Goal: Task Accomplishment & Management: Use online tool/utility

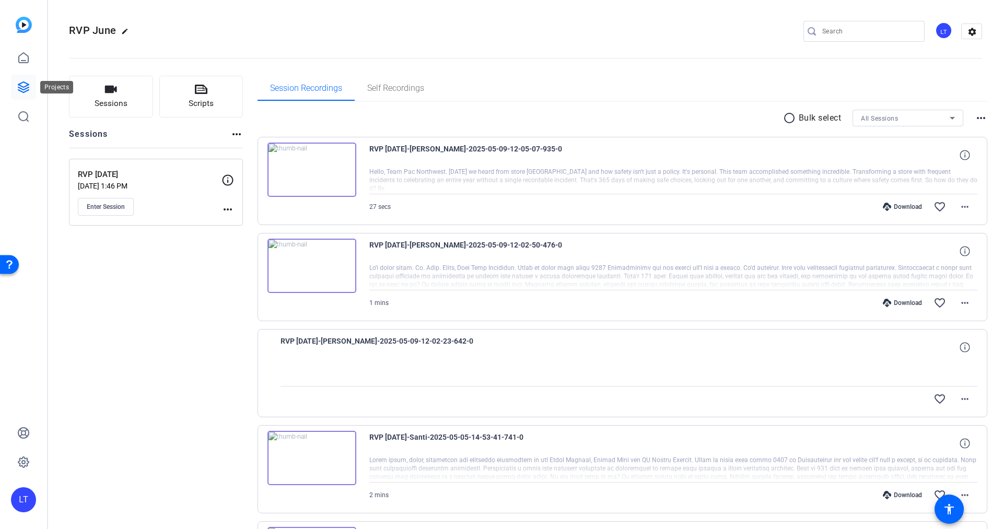
click at [27, 84] on icon at bounding box center [23, 87] width 10 height 10
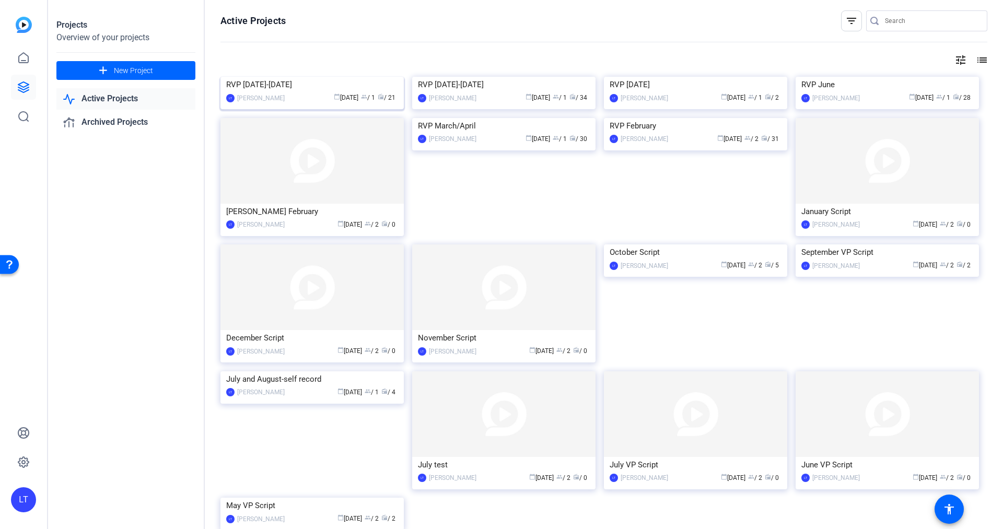
click at [230, 77] on img at bounding box center [311, 77] width 183 height 0
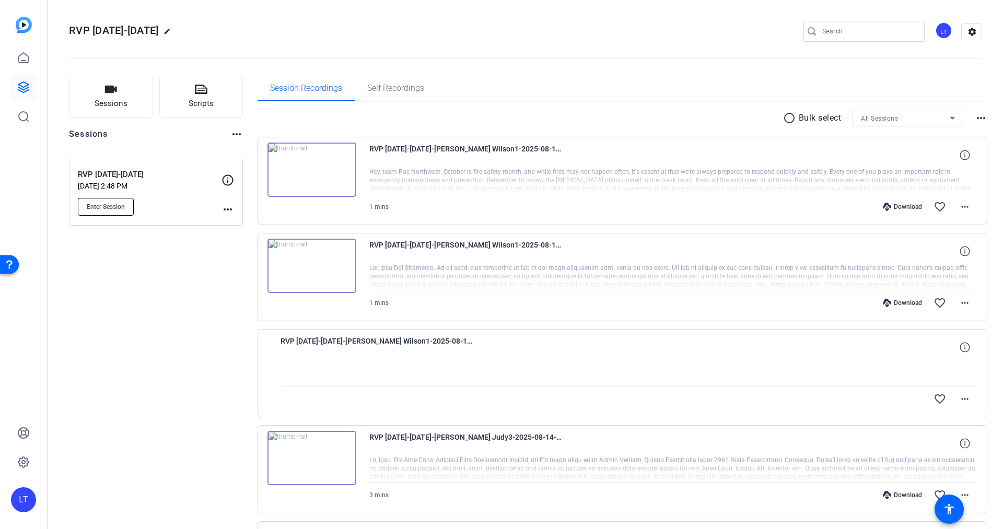
click at [116, 204] on span "Enter Session" at bounding box center [106, 207] width 38 height 8
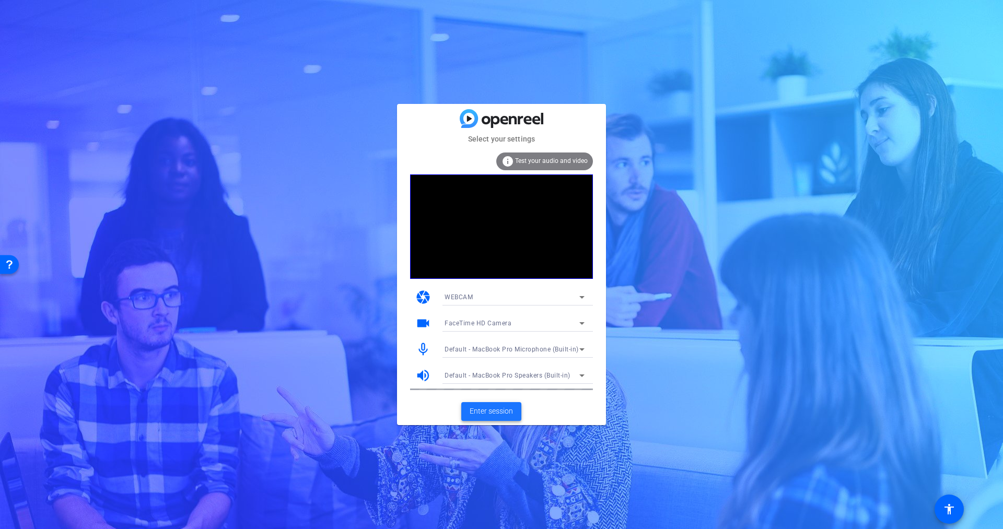
click at [480, 413] on span "Enter session" at bounding box center [491, 411] width 43 height 11
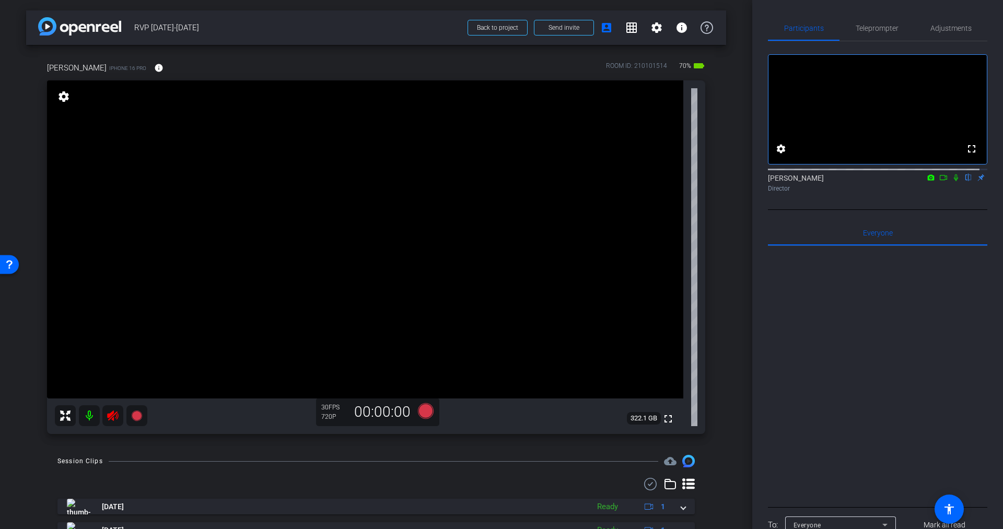
click at [109, 411] on icon at bounding box center [113, 416] width 13 height 13
click at [875, 29] on span "Teleprompter" at bounding box center [877, 28] width 43 height 7
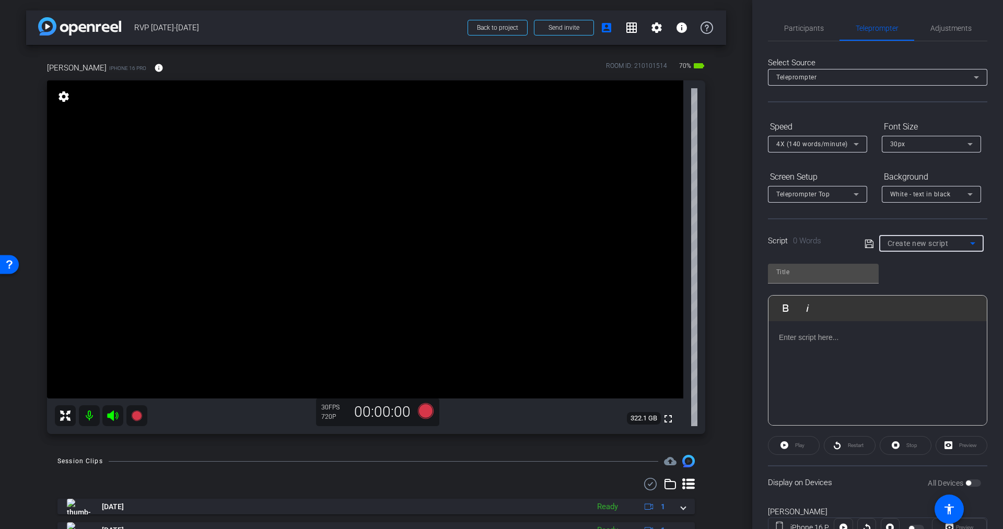
click at [912, 244] on span "Create new script" at bounding box center [918, 243] width 61 height 8
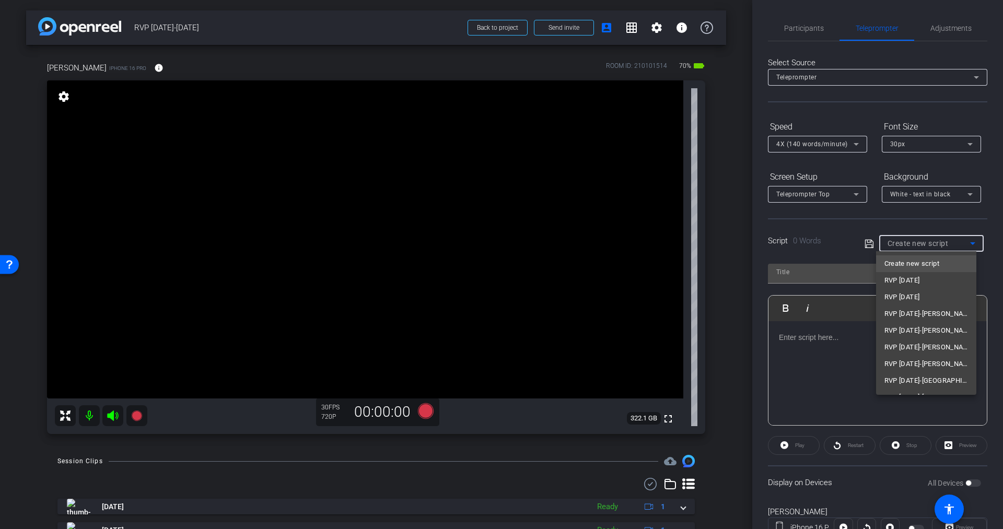
click at [905, 262] on span "Create new script" at bounding box center [911, 264] width 55 height 13
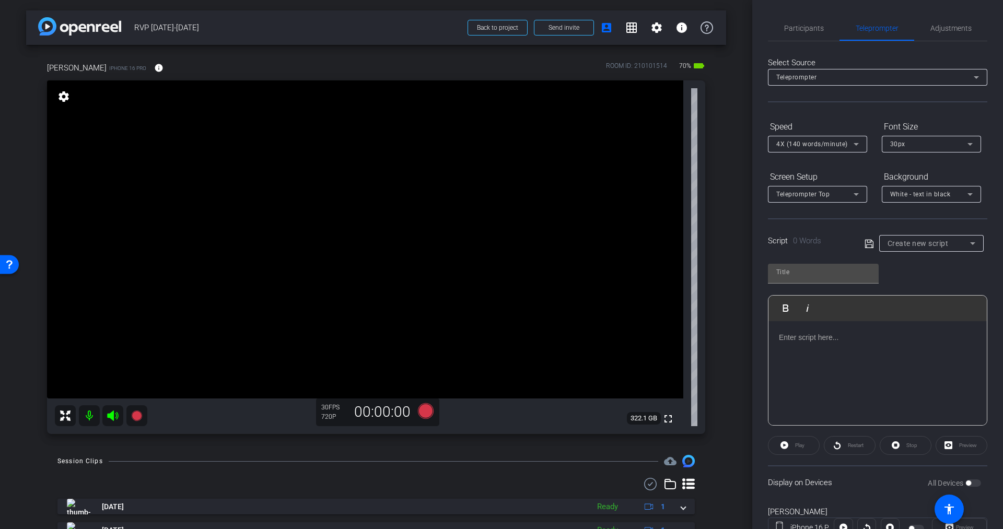
click at [791, 335] on p at bounding box center [877, 337] width 197 height 11
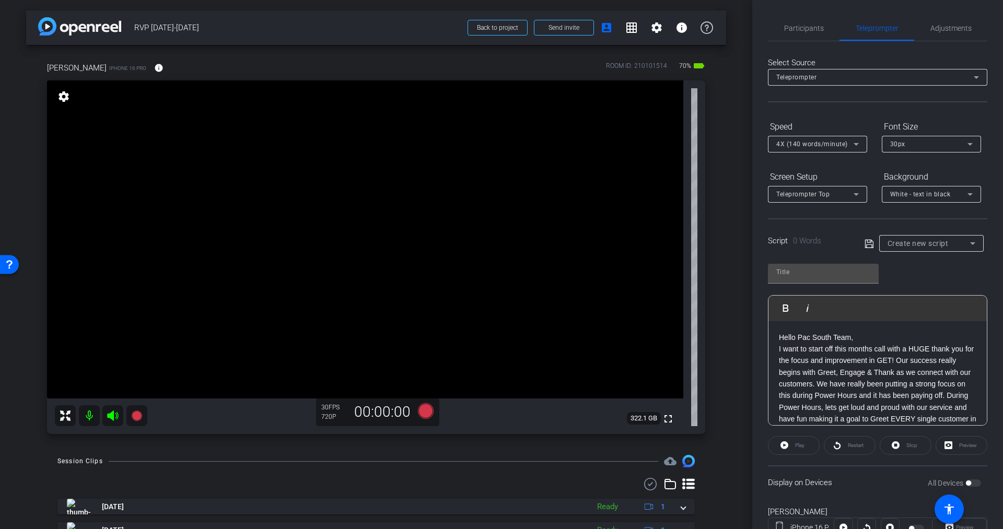
scroll to position [304, 0]
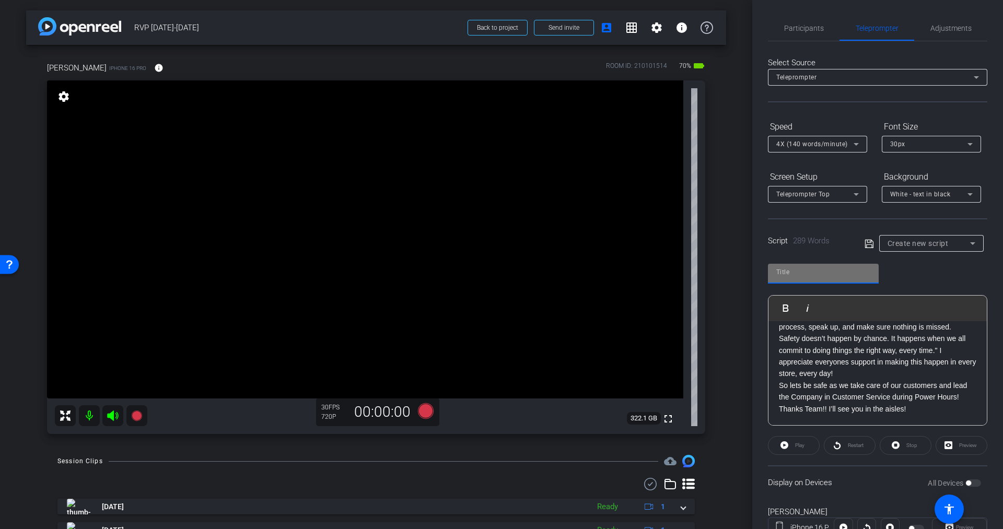
click at [800, 275] on input "text" at bounding box center [823, 272] width 94 height 13
click at [787, 273] on input "RVP Charles Bayer" at bounding box center [823, 272] width 94 height 13
type input "RVP Sep 2025- Charles Bayer"
click at [812, 333] on p "Safety doesn’t happen by chance. It happens when we all commit to doing things …" at bounding box center [877, 356] width 197 height 47
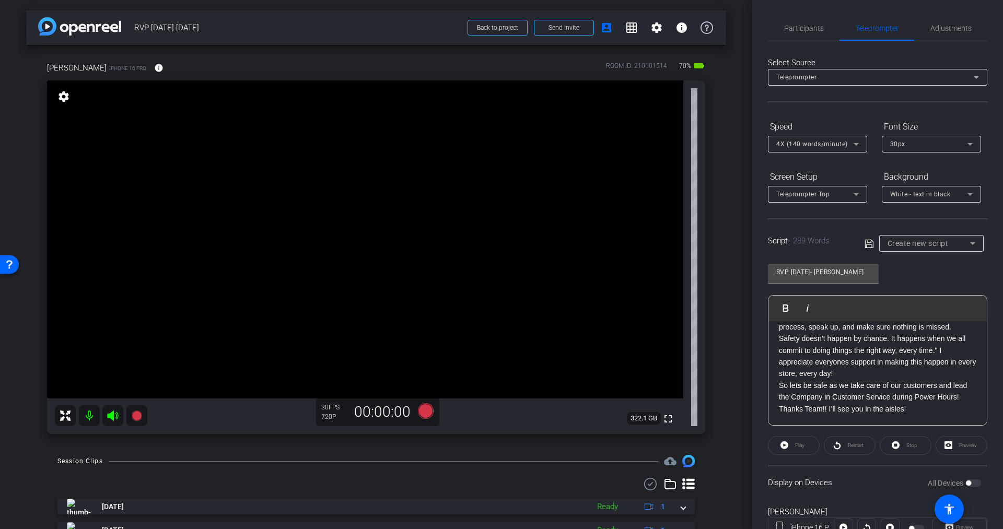
click at [865, 242] on icon at bounding box center [869, 243] width 8 height 8
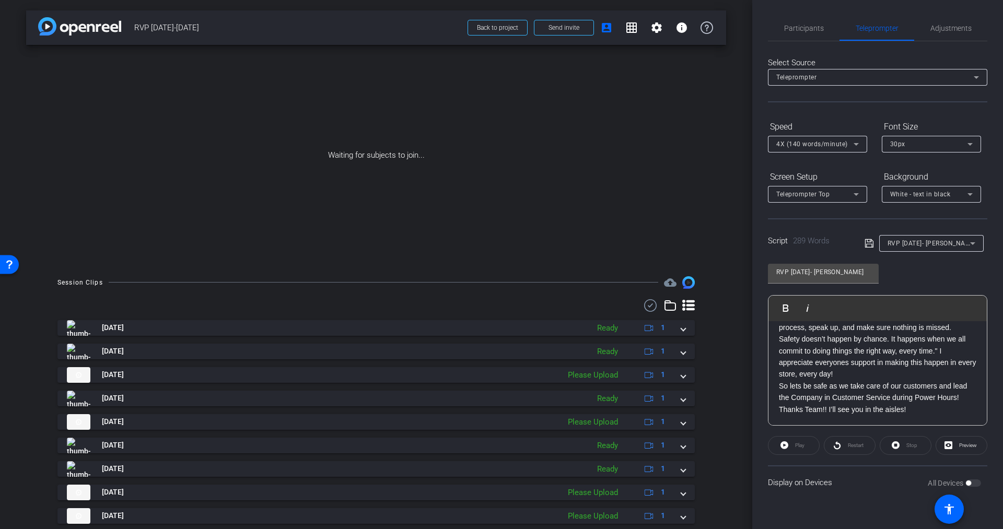
click at [870, 242] on icon at bounding box center [869, 243] width 9 height 13
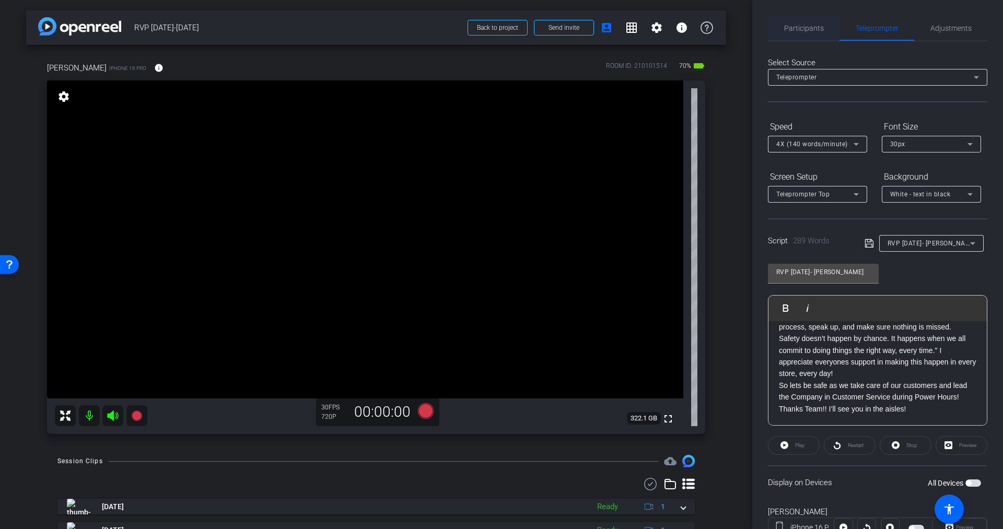
click at [800, 35] on span "Participants" at bounding box center [804, 28] width 40 height 25
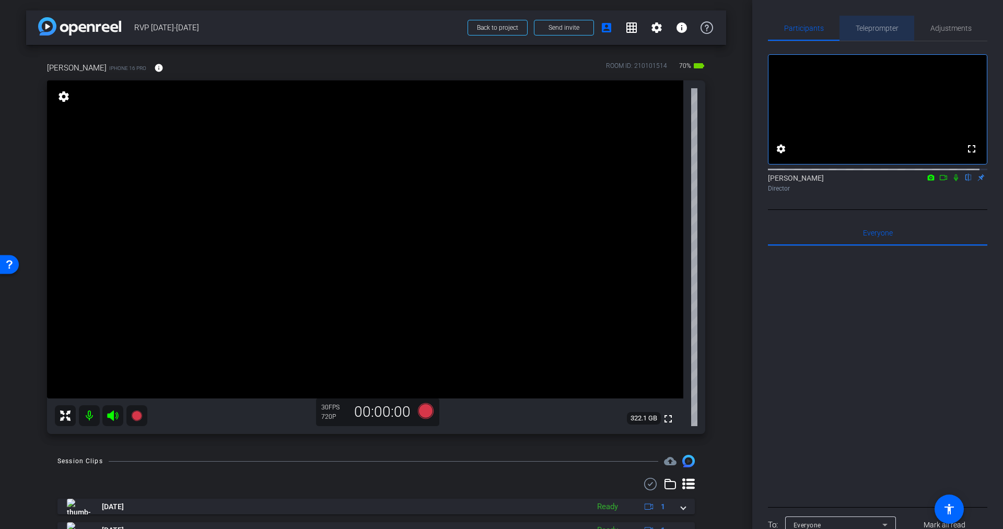
click at [877, 27] on span "Teleprompter" at bounding box center [877, 28] width 43 height 7
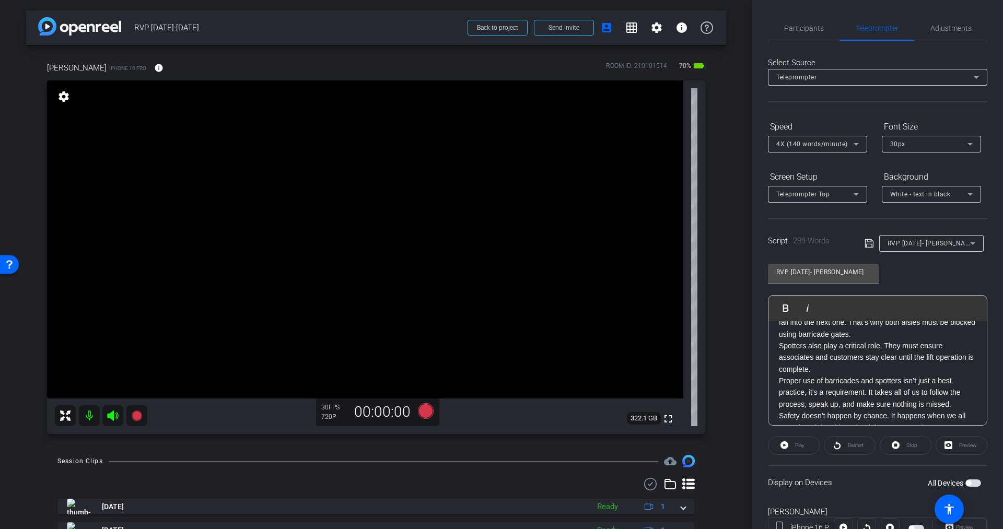
scroll to position [0, 0]
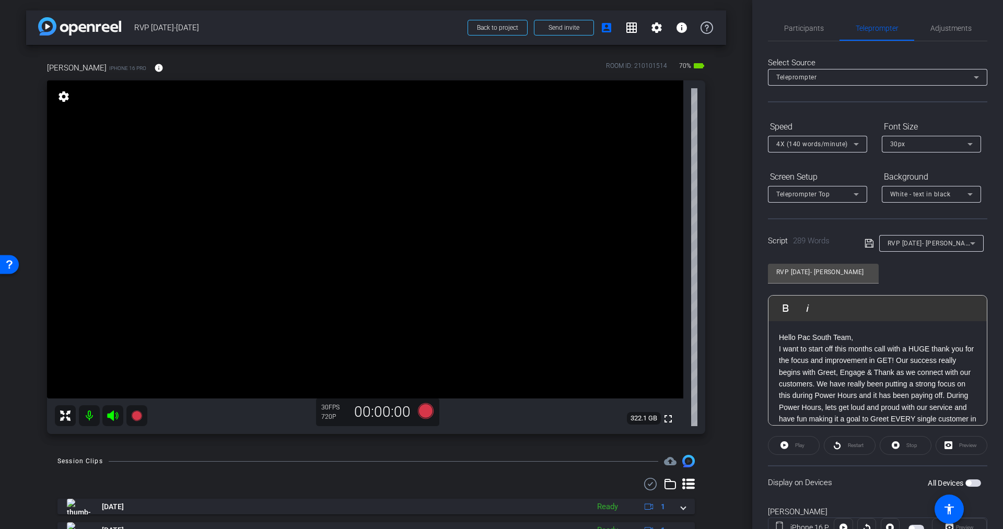
click at [969, 483] on span "button" at bounding box center [973, 483] width 16 height 7
click at [802, 444] on span "Play" at bounding box center [799, 445] width 9 height 6
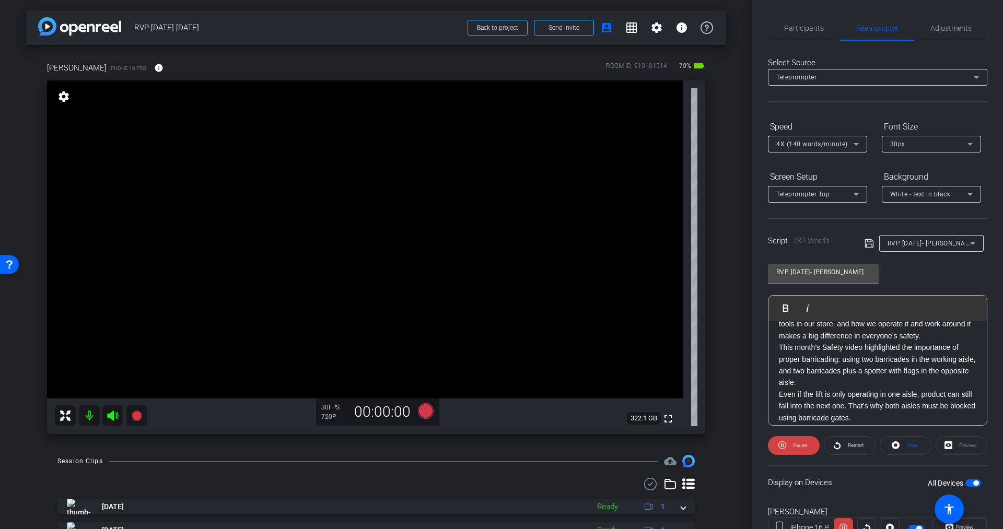
scroll to position [135, 0]
click at [796, 444] on span "Pause" at bounding box center [800, 445] width 14 height 6
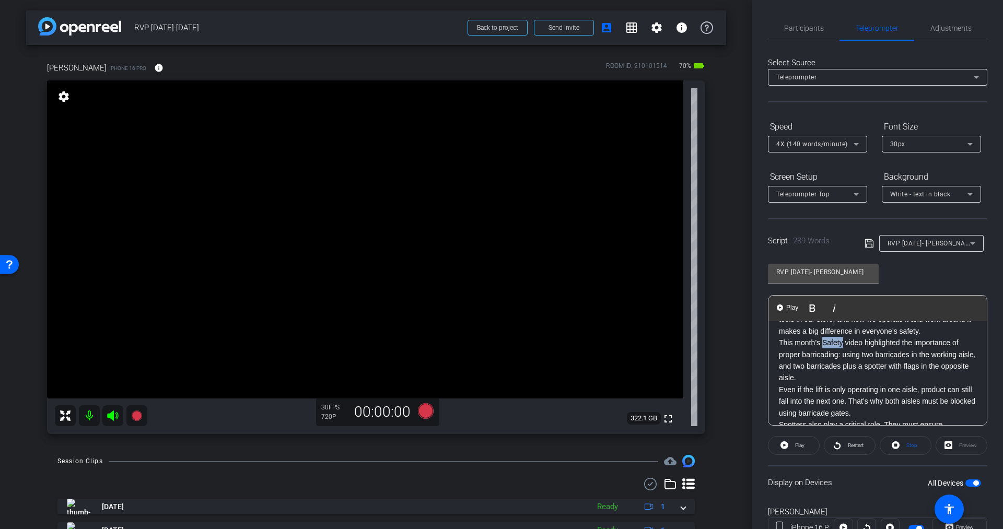
drag, startPoint x: 822, startPoint y: 354, endPoint x: 842, endPoint y: 353, distance: 20.4
click at [842, 353] on p "This month’s Safety video highlighted the importance of proper barricading: usi…" at bounding box center [877, 360] width 197 height 47
click at [847, 372] on p "This month’s Safe Lee video highlighted the importance of proper barricading: u…" at bounding box center [877, 360] width 197 height 47
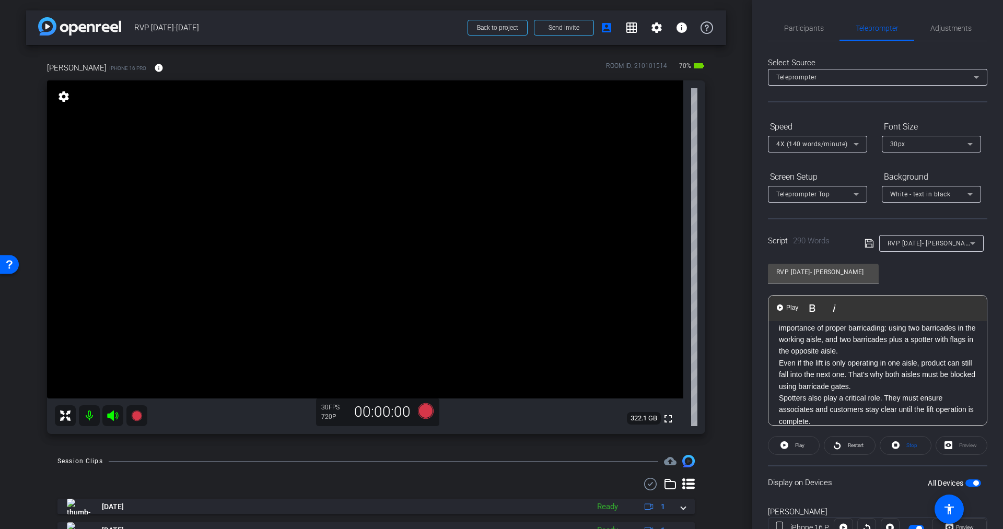
scroll to position [160, 0]
click at [867, 241] on icon at bounding box center [869, 243] width 9 height 13
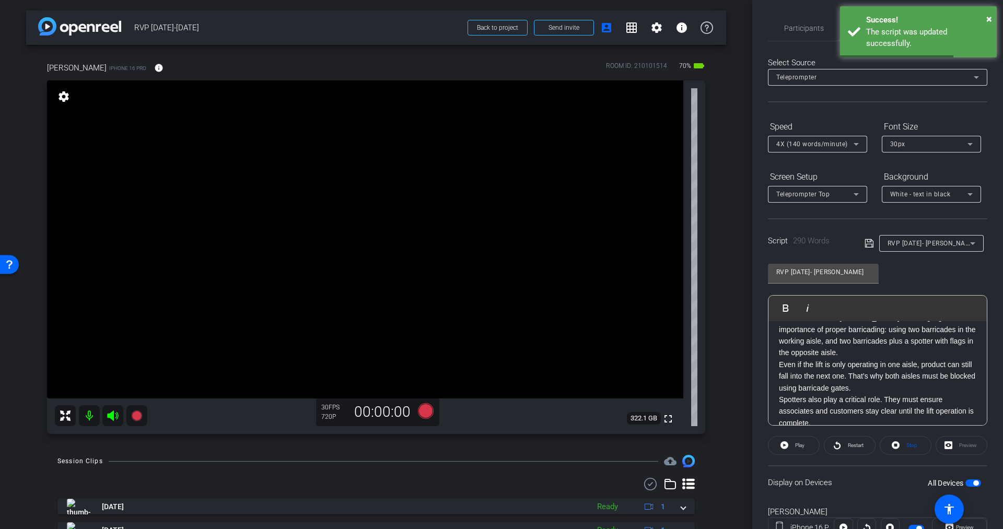
click at [815, 142] on span "4X (140 words/minute)" at bounding box center [812, 144] width 72 height 7
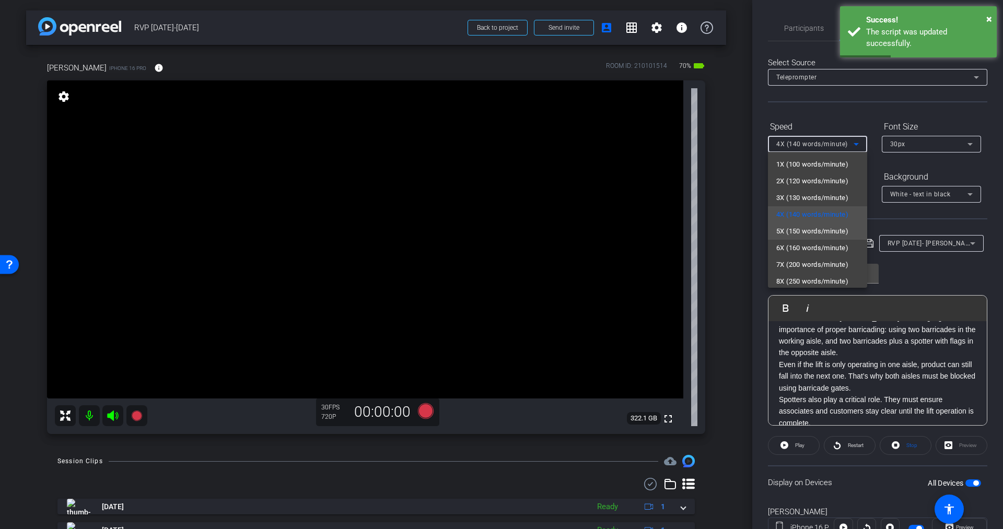
click at [803, 232] on span "5X (150 words/minute)" at bounding box center [812, 231] width 72 height 13
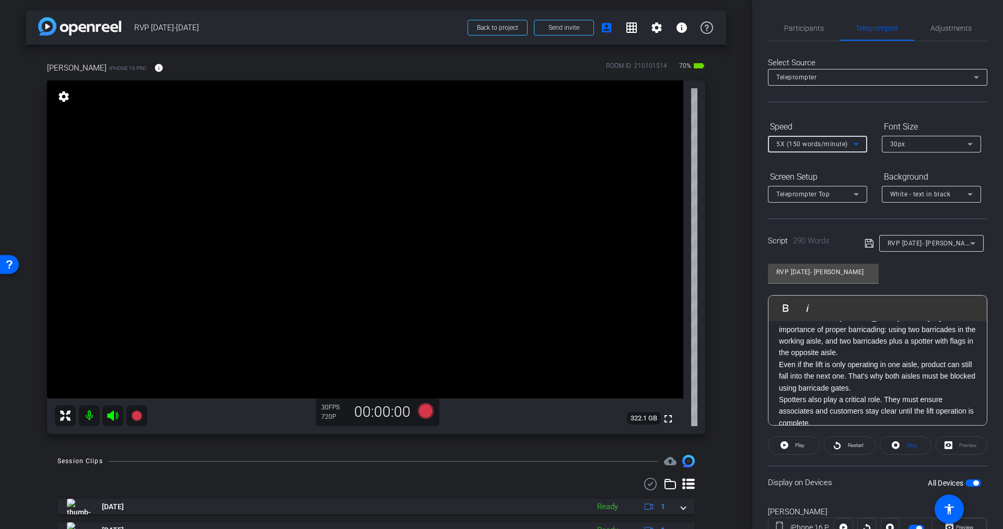
click at [832, 370] on p "Even if the lift is only operating in one aisle, product can still fall into th…" at bounding box center [877, 376] width 197 height 35
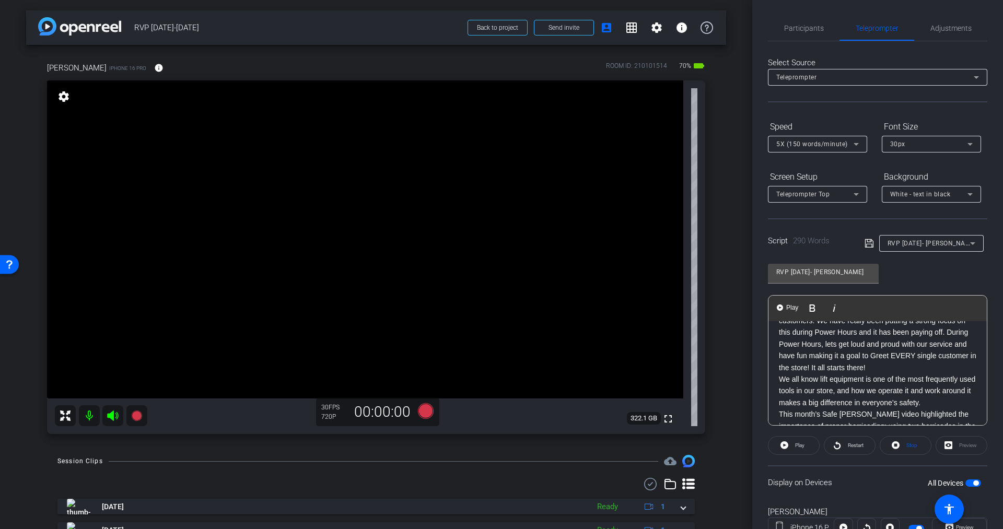
scroll to position [0, 0]
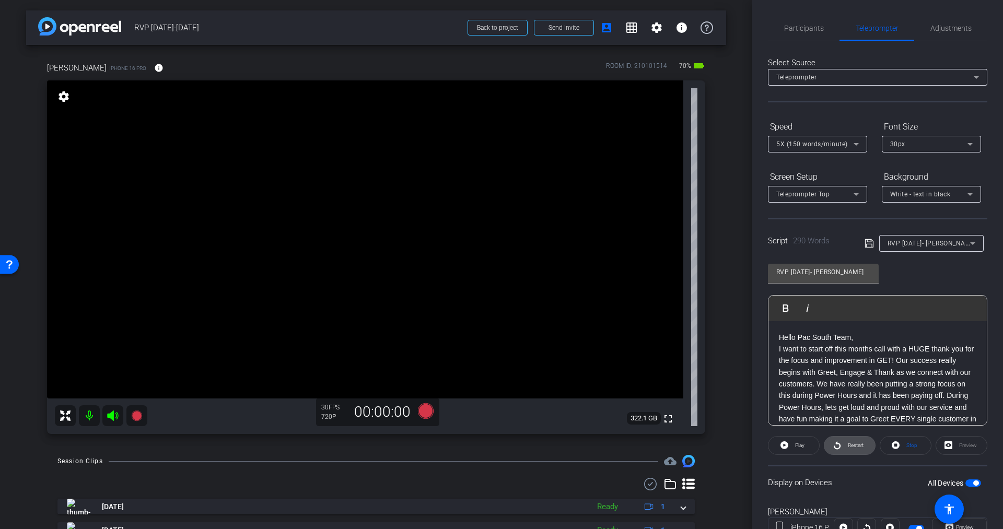
click at [848, 444] on span "Restart" at bounding box center [856, 445] width 16 height 6
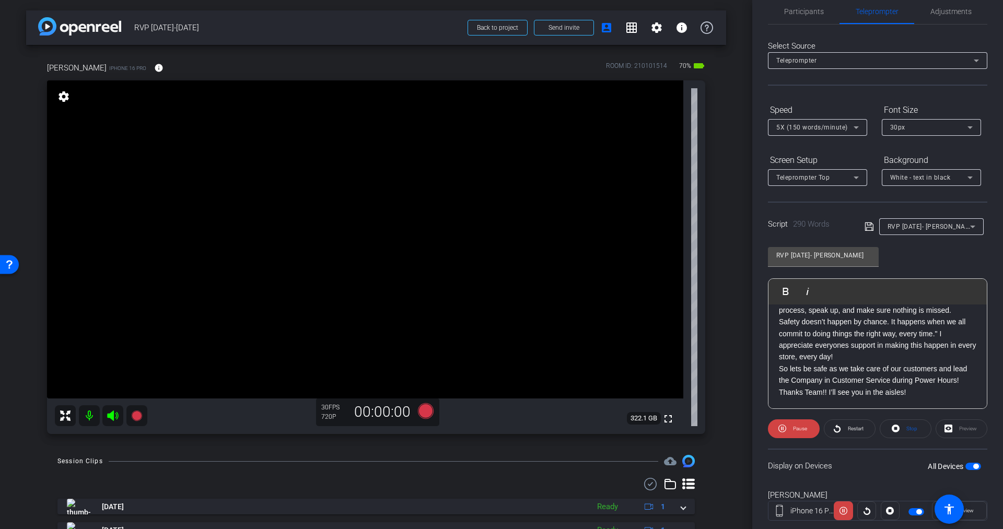
scroll to position [21, 0]
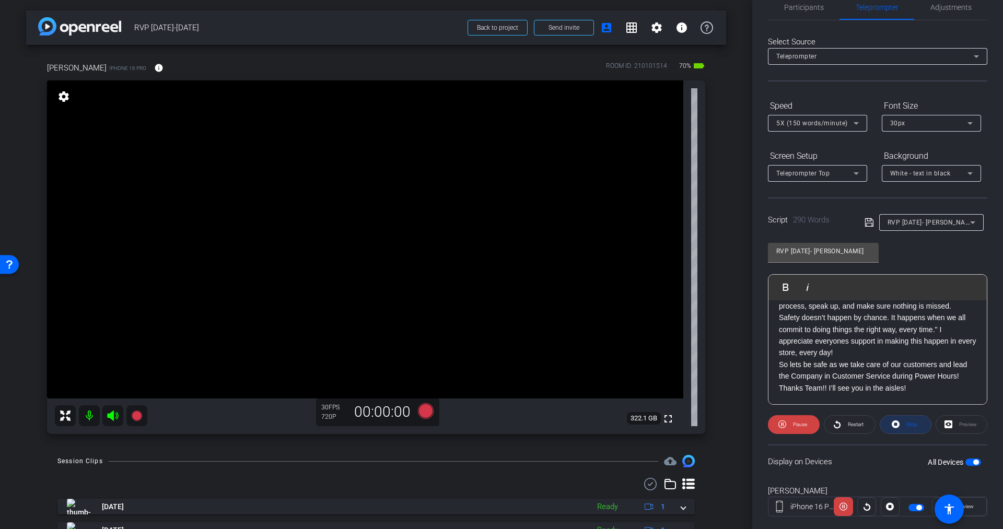
click at [913, 424] on span at bounding box center [905, 424] width 51 height 25
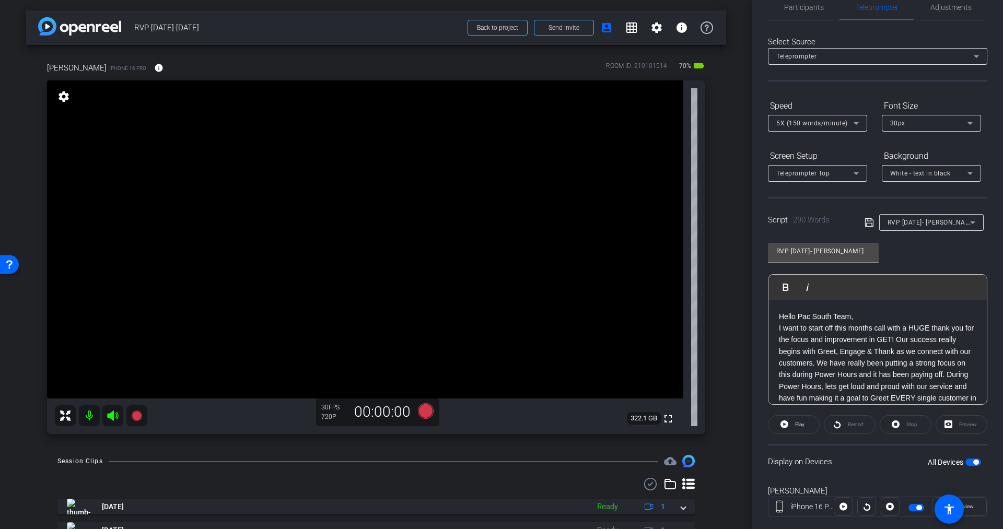
scroll to position [0, 0]
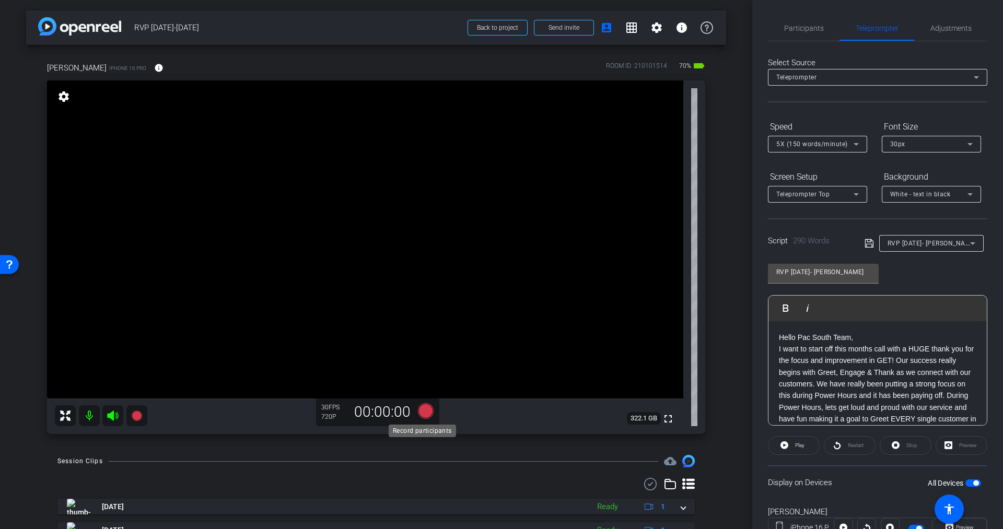
click at [422, 412] on icon at bounding box center [426, 411] width 16 height 16
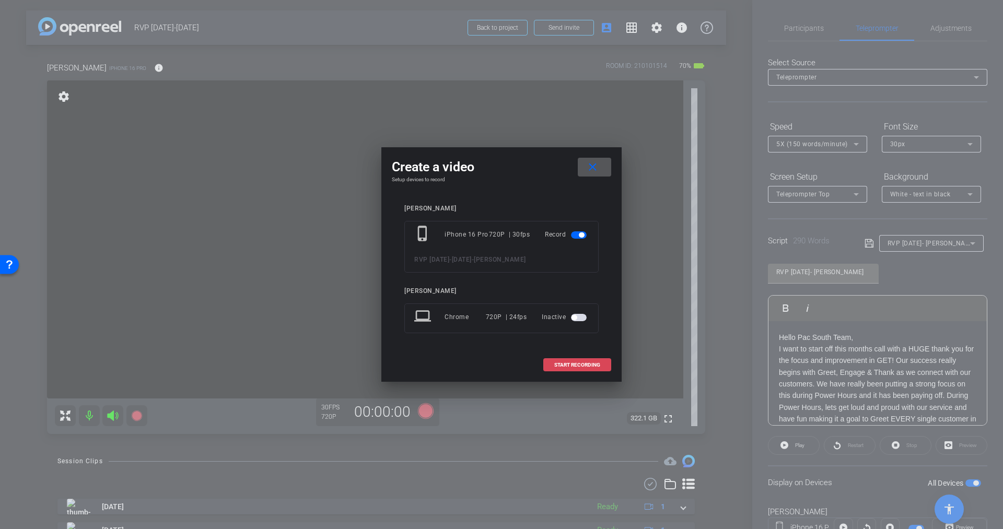
click at [573, 365] on span "START RECORDING" at bounding box center [577, 365] width 46 height 5
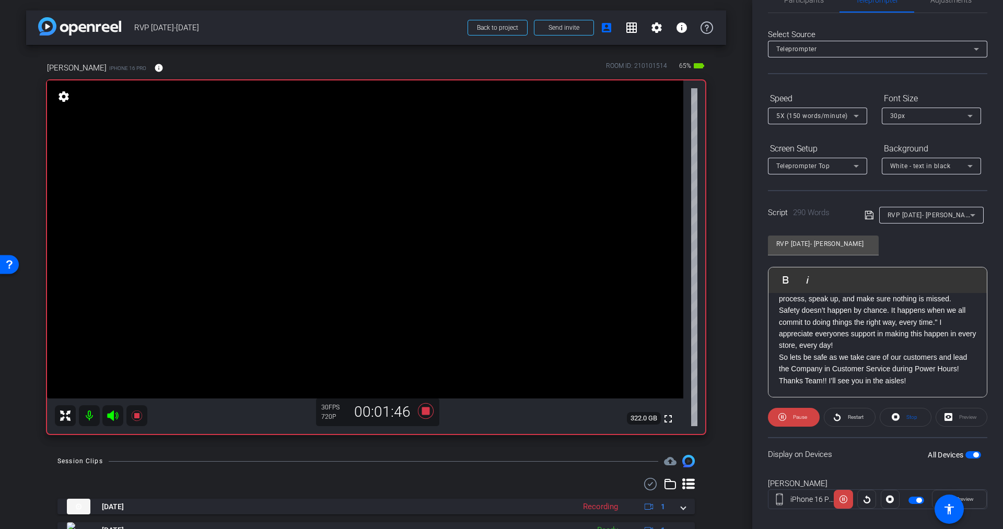
scroll to position [36, 0]
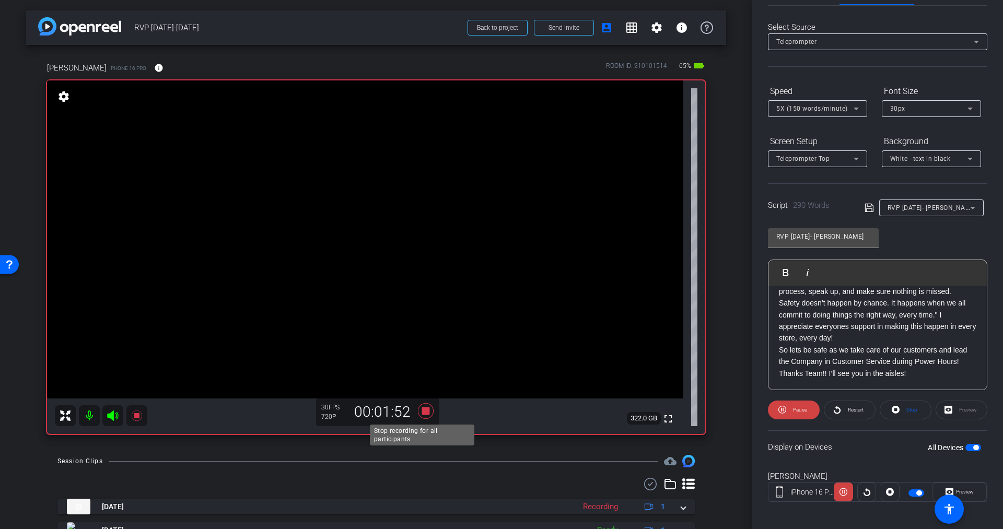
click at [421, 413] on icon at bounding box center [426, 411] width 16 height 16
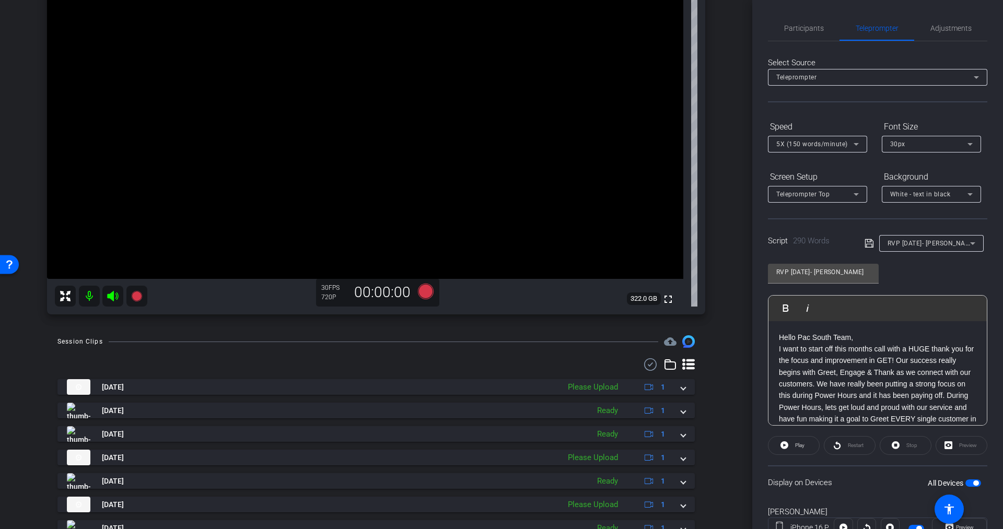
scroll to position [121, 0]
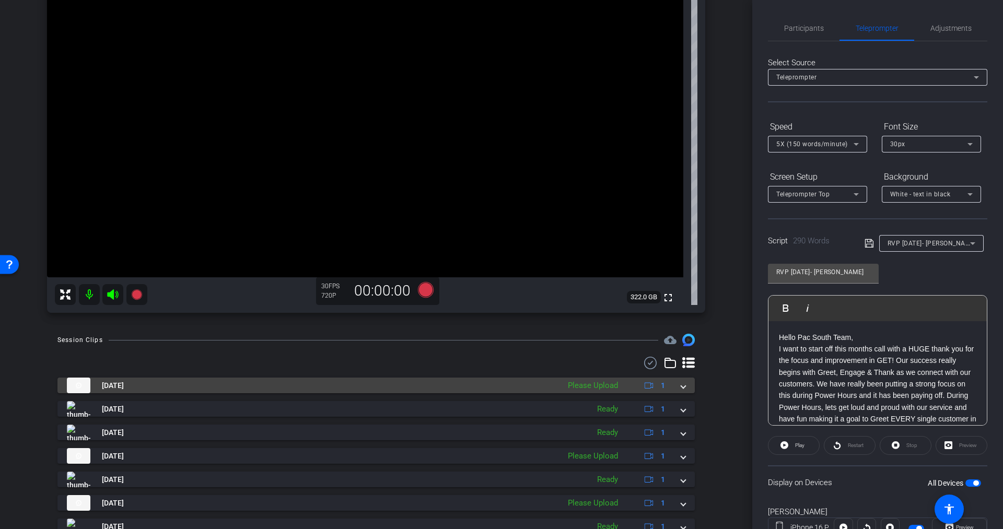
click at [596, 384] on div "Please Upload" at bounding box center [593, 386] width 61 height 12
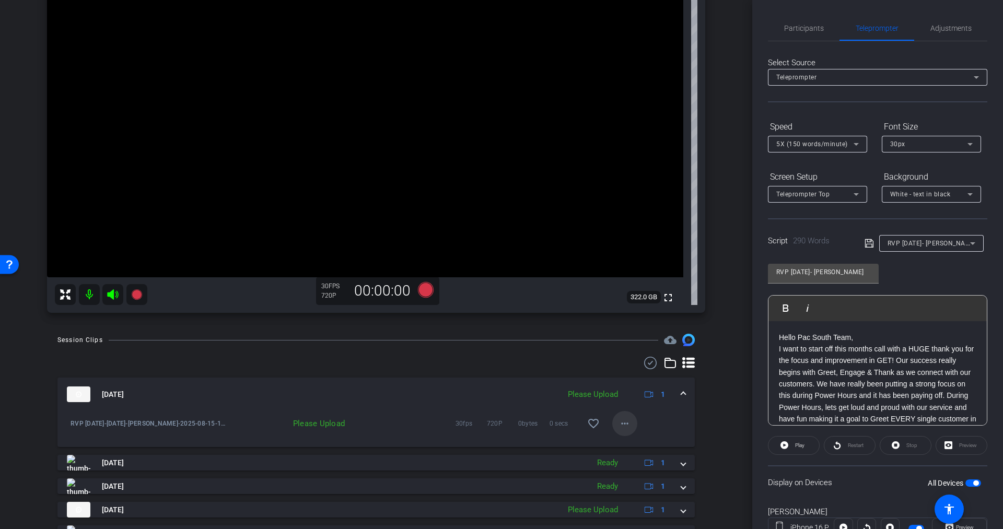
click at [619, 421] on mat-icon "more_horiz" at bounding box center [625, 423] width 13 height 13
click at [626, 444] on span "Upload" at bounding box center [634, 445] width 42 height 13
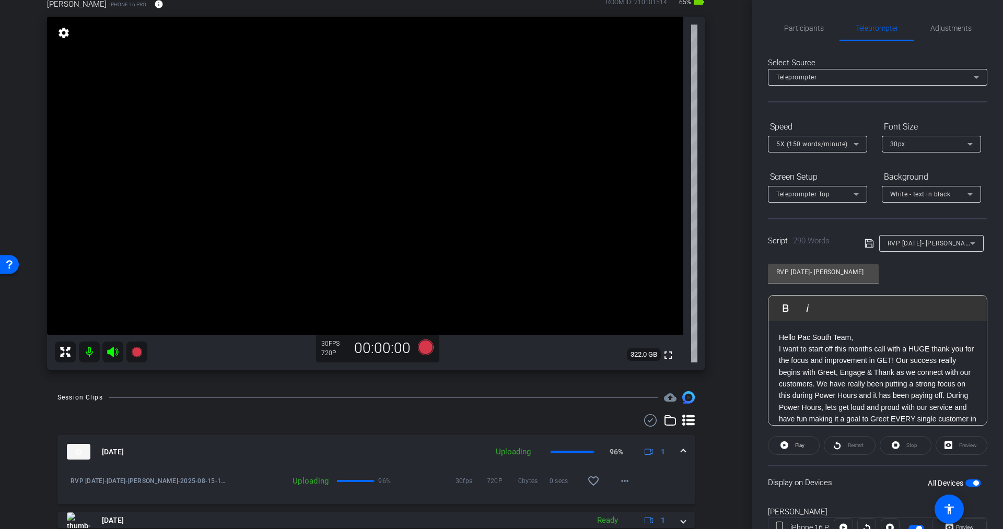
scroll to position [71, 0]
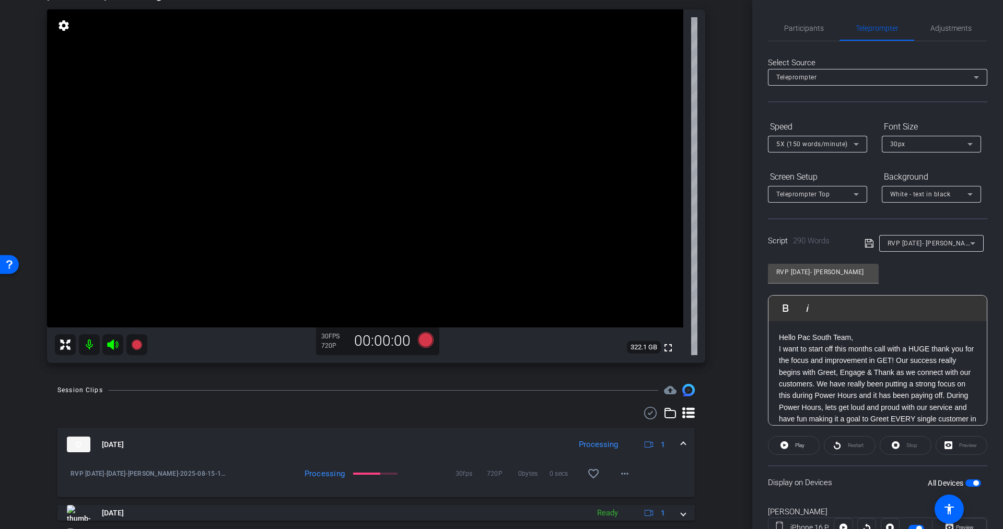
click at [113, 345] on icon at bounding box center [112, 345] width 11 height 10
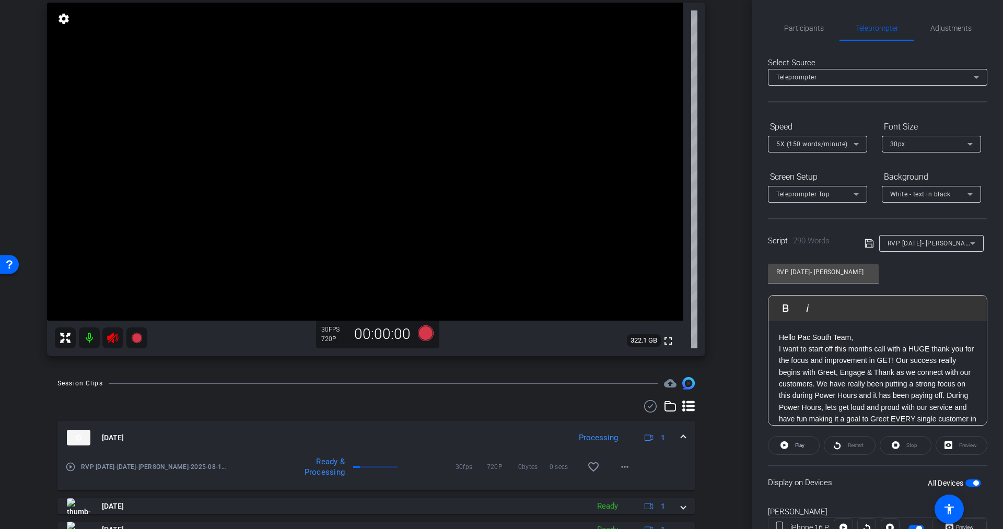
scroll to position [77, 0]
click at [619, 468] on mat-icon "more_horiz" at bounding box center [625, 467] width 13 height 13
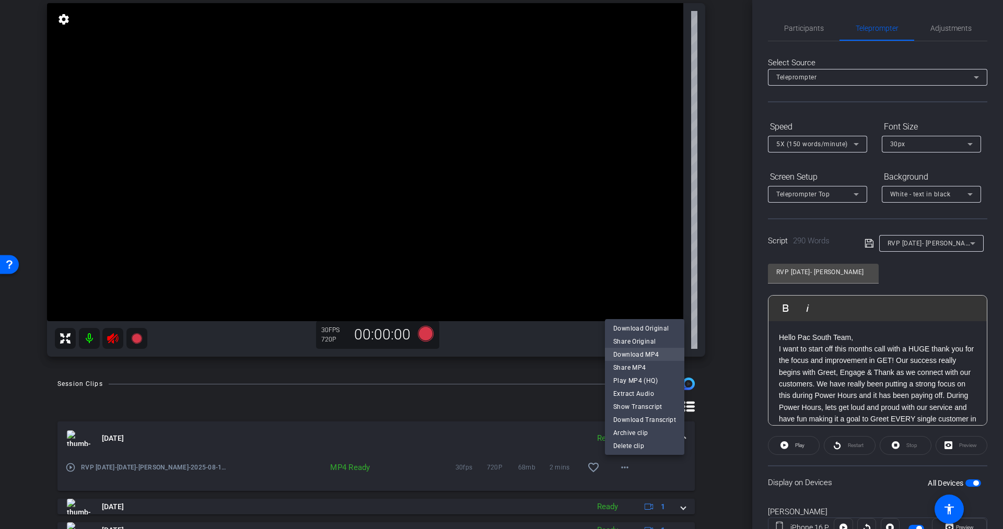
click at [628, 353] on span "Download MP4" at bounding box center [644, 354] width 63 height 13
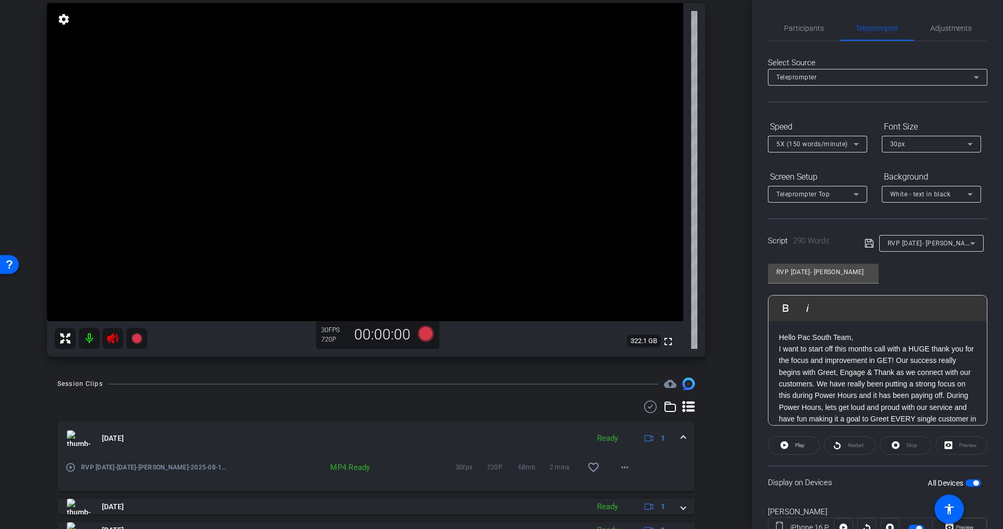
click at [112, 339] on icon at bounding box center [112, 338] width 11 height 10
